Goal: Information Seeking & Learning: Compare options

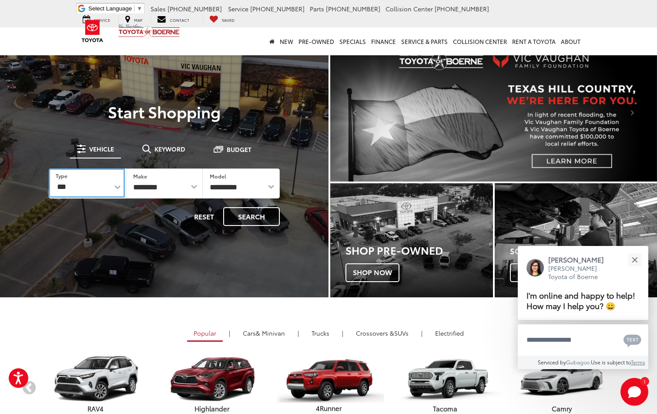
scroll to position [2, 0]
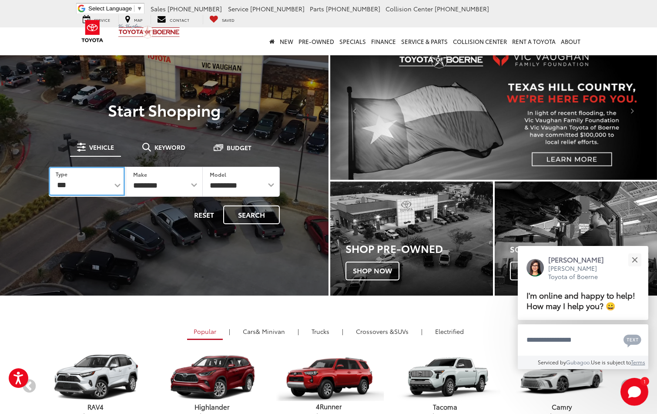
click at [89, 191] on select "*** *** **** *********" at bounding box center [87, 181] width 76 height 29
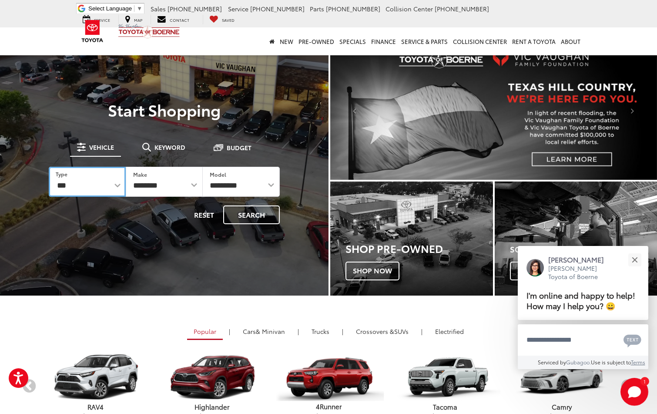
select select "******"
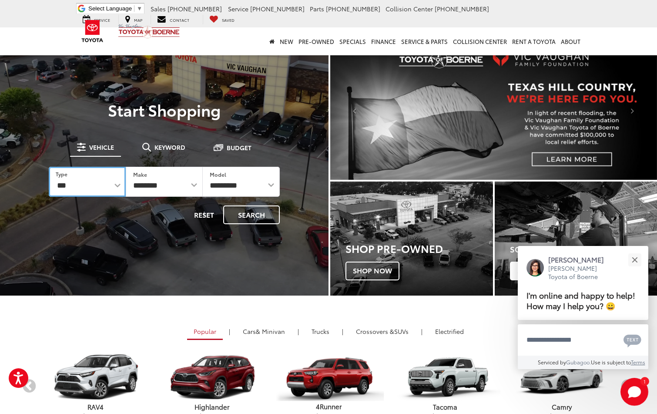
select select "******"
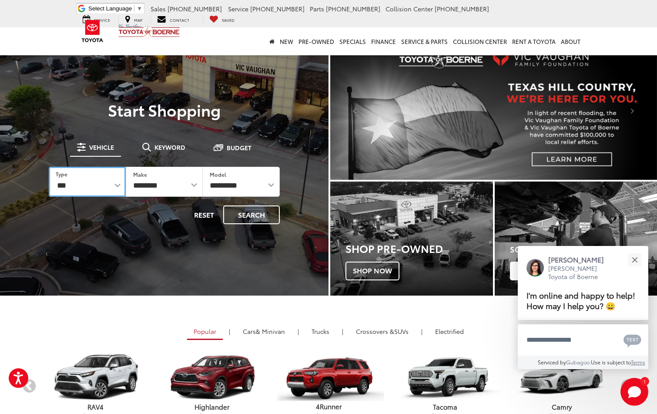
select select
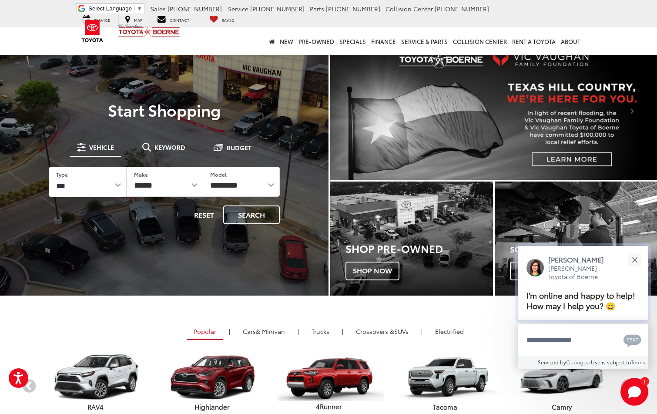
drag, startPoint x: 633, startPoint y: 251, endPoint x: 594, endPoint y: 249, distance: 38.8
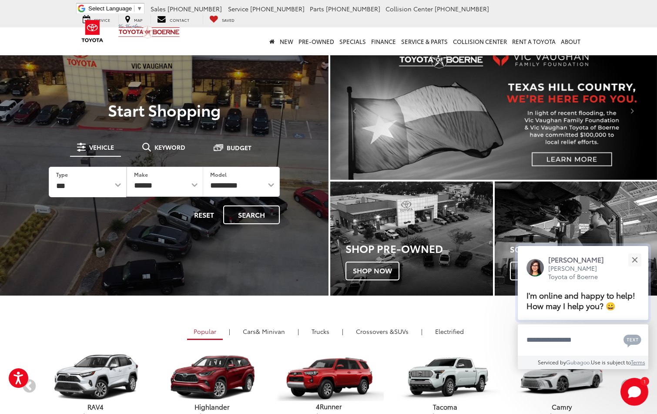
click at [632, 251] on button "Close" at bounding box center [634, 259] width 19 height 19
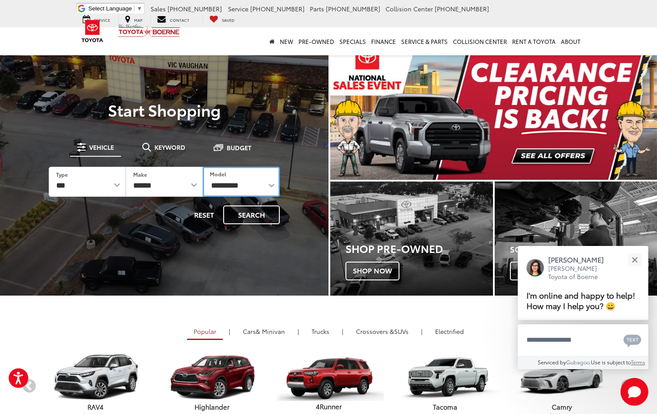
scroll to position [3, 0]
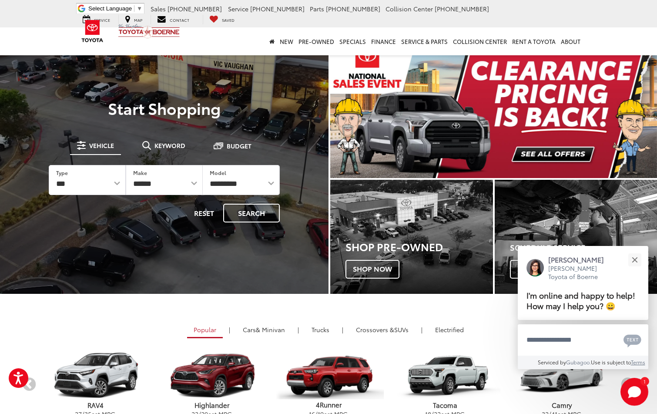
click at [537, 119] on img "carousel slide number 1 of 2" at bounding box center [493, 109] width 327 height 138
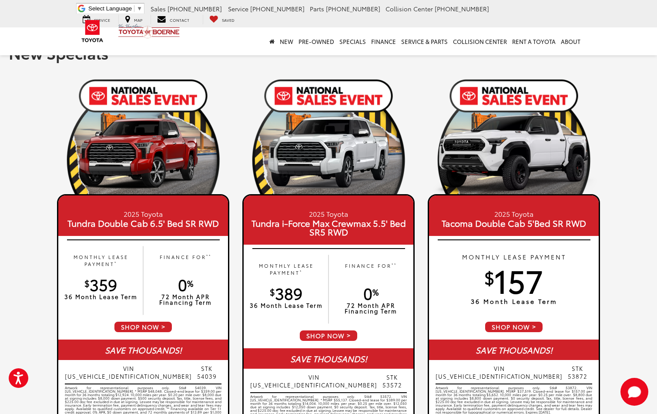
scroll to position [18, 0]
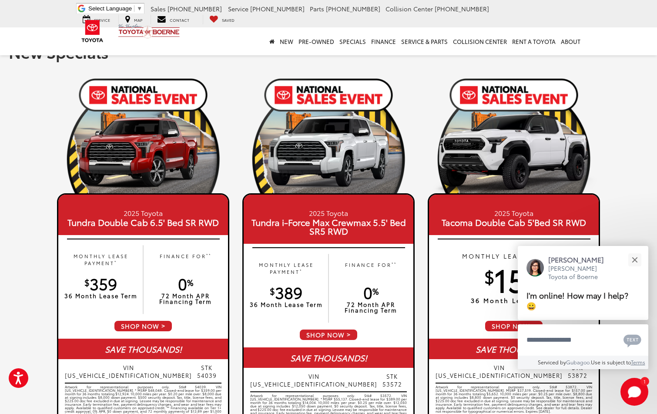
drag, startPoint x: 632, startPoint y: 260, endPoint x: 425, endPoint y: 257, distance: 207.6
click at [630, 259] on button "Close" at bounding box center [634, 259] width 19 height 19
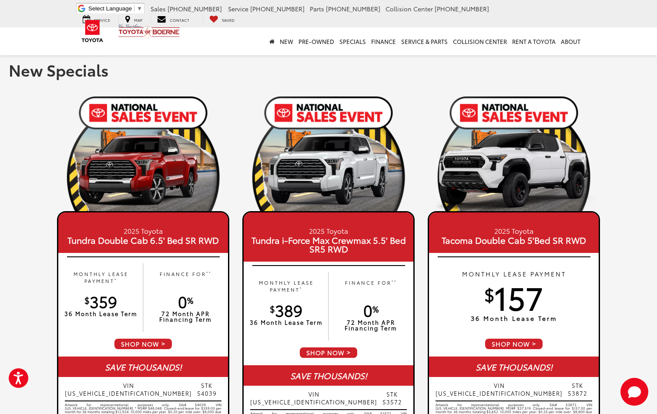
scroll to position [0, 0]
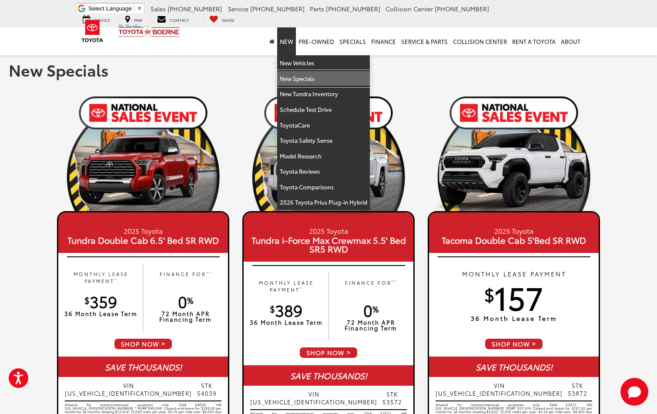
click at [291, 79] on link "New Specials" at bounding box center [323, 79] width 93 height 16
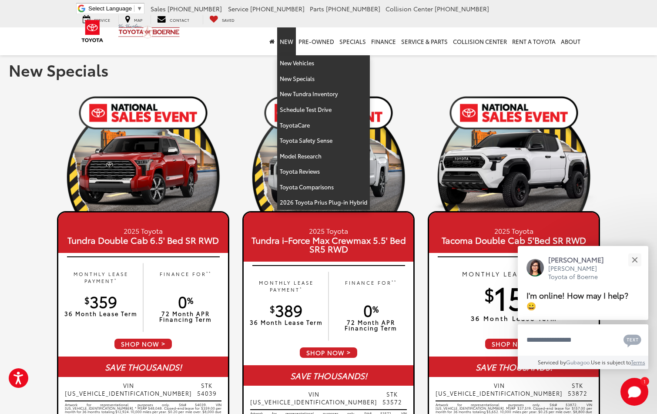
drag, startPoint x: 292, startPoint y: 43, endPoint x: 295, endPoint y: 55, distance: 12.8
click at [292, 44] on link "New" at bounding box center [286, 41] width 19 height 28
click at [290, 66] on link "New Vehicles" at bounding box center [323, 63] width 93 height 16
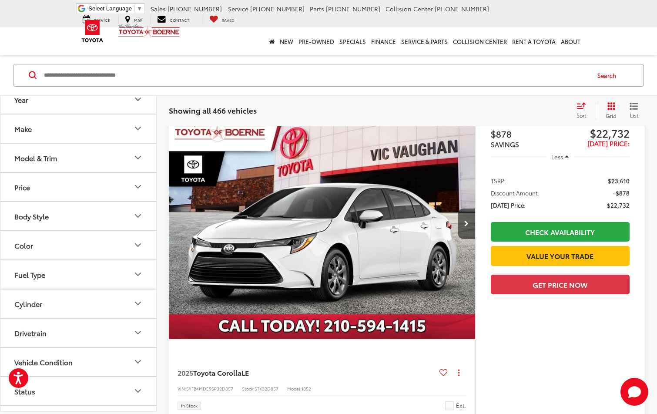
scroll to position [86, 0]
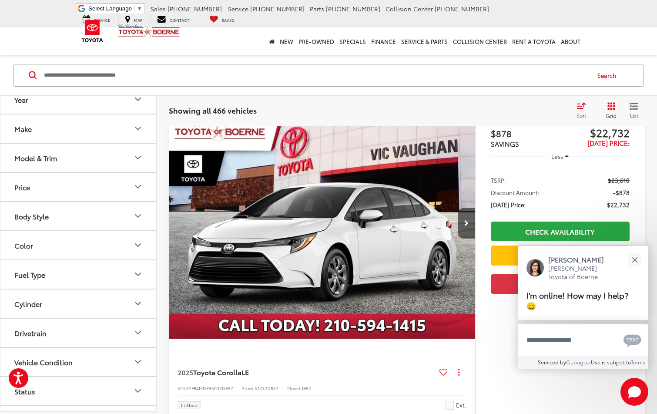
click at [58, 127] on button "Make" at bounding box center [78, 128] width 157 height 28
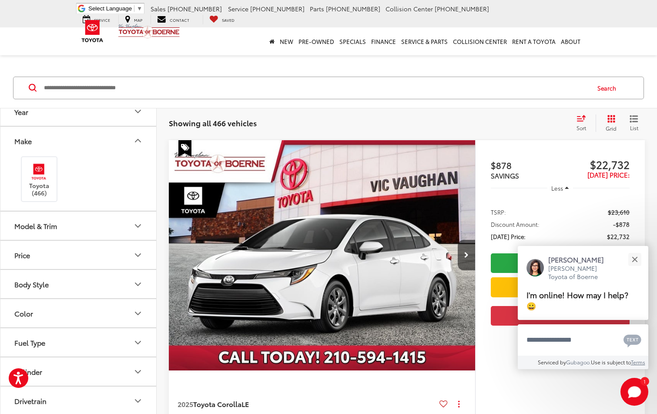
scroll to position [57, 0]
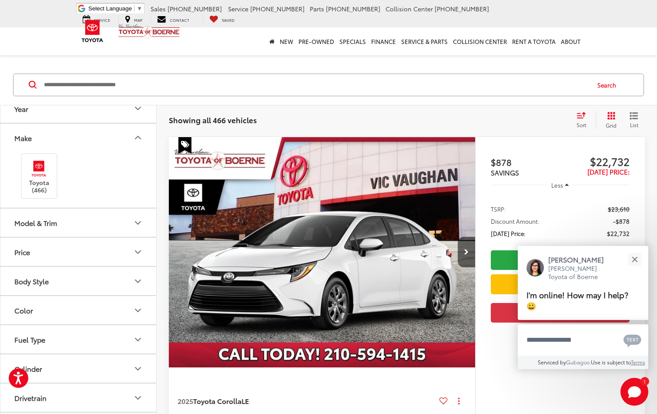
click at [73, 118] on button "Year" at bounding box center [78, 108] width 157 height 28
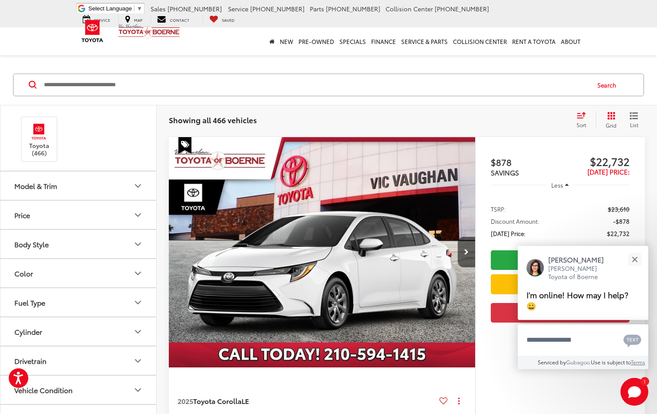
scroll to position [116, 0]
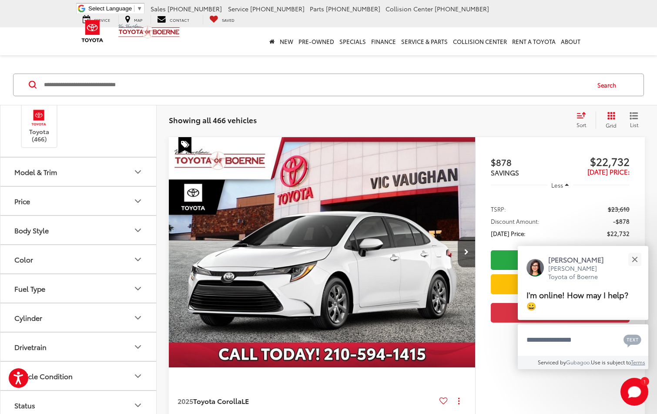
click at [79, 171] on button "Model & Trim" at bounding box center [78, 172] width 157 height 28
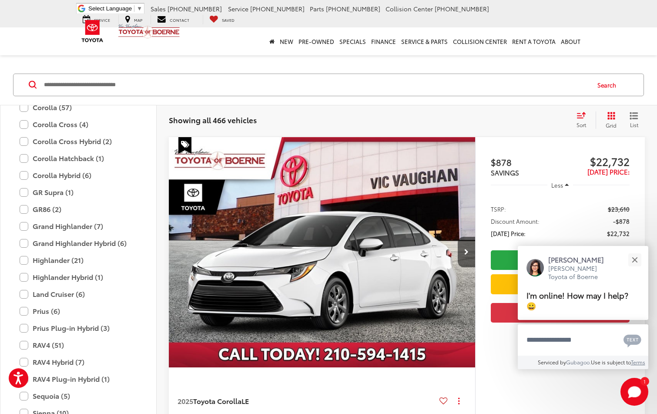
scroll to position [281, 0]
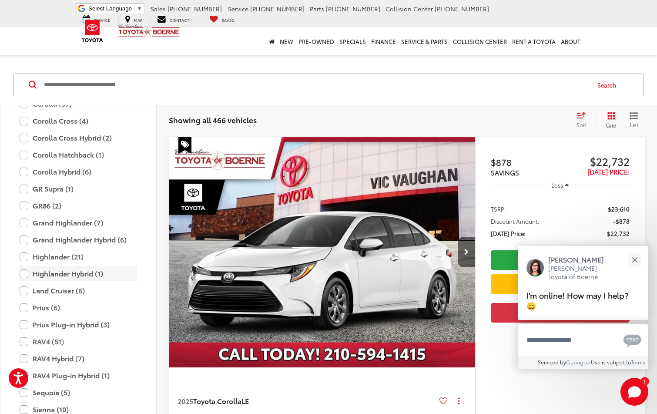
drag, startPoint x: 24, startPoint y: 292, endPoint x: 135, endPoint y: 272, distance: 112.7
click at [26, 291] on label "Land Cruiser (6)" at bounding box center [78, 290] width 117 height 15
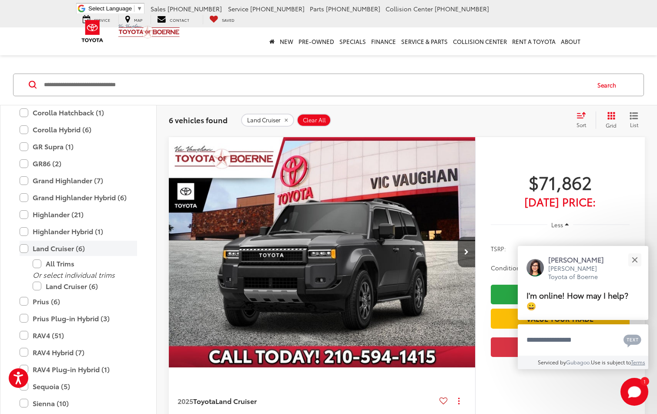
scroll to position [324, 0]
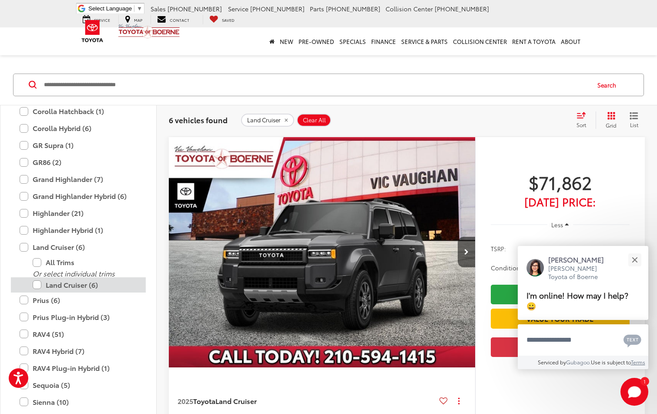
click at [38, 285] on label "Land Cruiser (6)" at bounding box center [85, 284] width 104 height 15
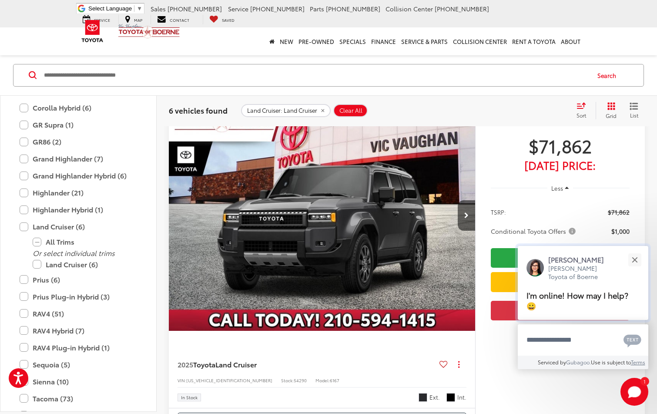
scroll to position [97, 0]
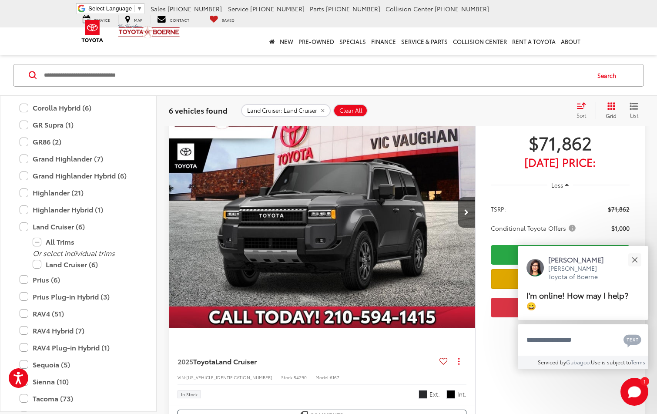
drag, startPoint x: 635, startPoint y: 259, endPoint x: 513, endPoint y: 272, distance: 123.0
click at [632, 259] on button "Close" at bounding box center [634, 259] width 19 height 19
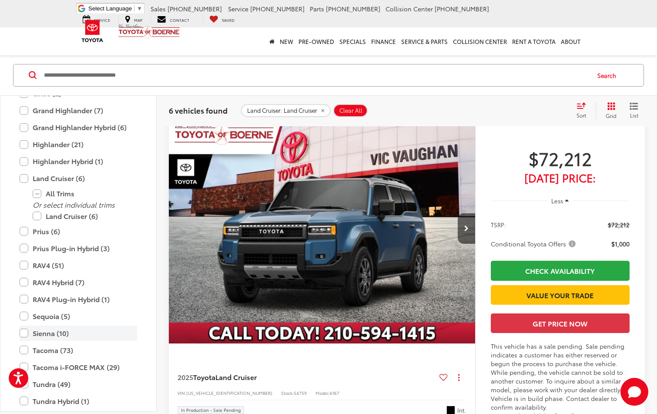
scroll to position [376, 0]
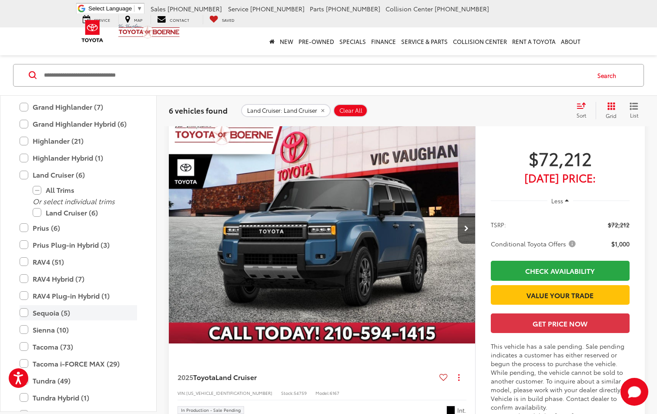
drag, startPoint x: 25, startPoint y: 311, endPoint x: 30, endPoint y: 306, distance: 6.8
click at [25, 311] on label "Sequoia (5)" at bounding box center [78, 312] width 117 height 15
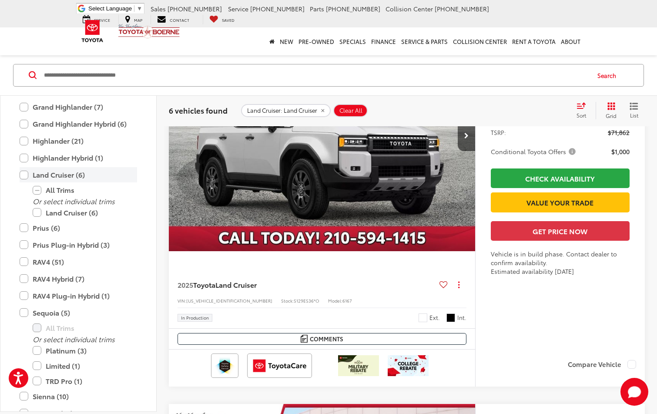
scroll to position [67, 0]
type input "****"
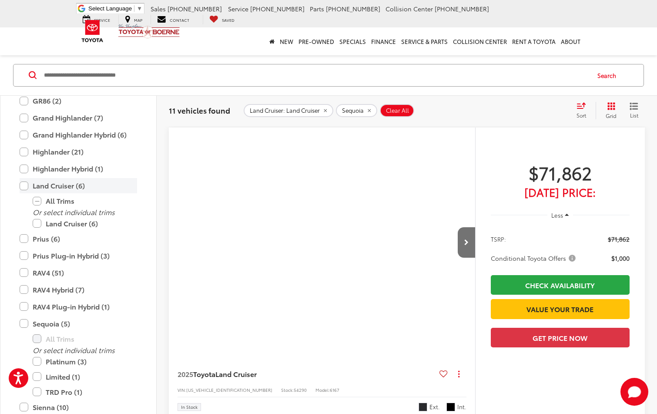
drag, startPoint x: 24, startPoint y: 184, endPoint x: 77, endPoint y: 190, distance: 53.0
click at [29, 183] on label "Land Cruiser (6)" at bounding box center [78, 185] width 117 height 15
